Goal: Check status: Check status

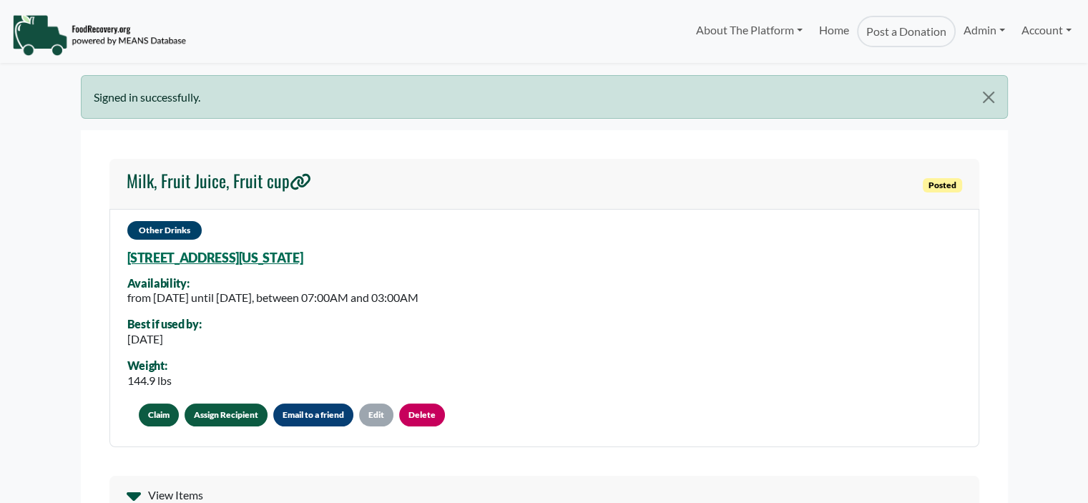
select select "Language Translate Widget"
